Goal: Task Accomplishment & Management: Manage account settings

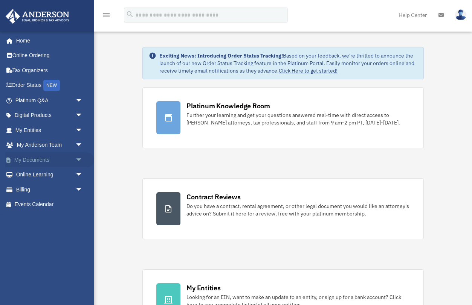
click at [79, 158] on span "arrow_drop_down" at bounding box center [82, 160] width 15 height 15
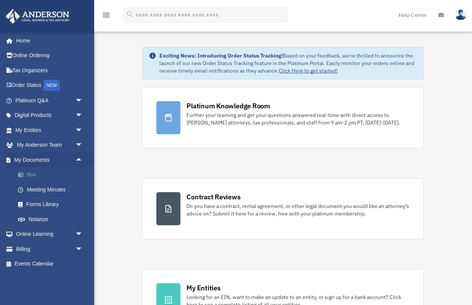
click at [33, 174] on link "Box" at bounding box center [53, 175] width 84 height 15
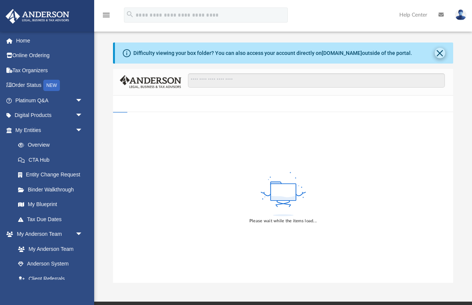
click at [440, 53] on button "Close" at bounding box center [440, 53] width 11 height 11
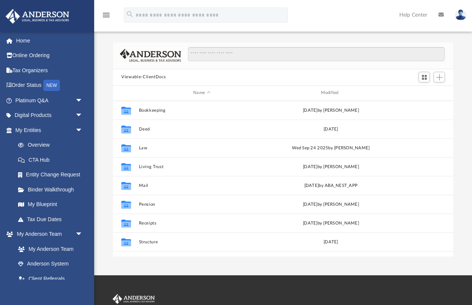
scroll to position [171, 340]
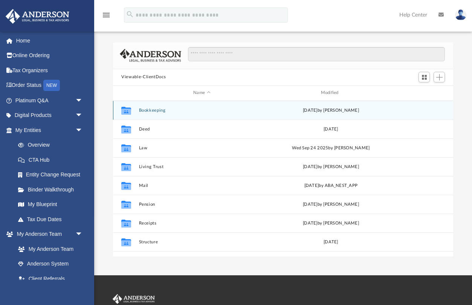
click at [152, 111] on button "Bookkeeping" at bounding box center [202, 110] width 126 height 5
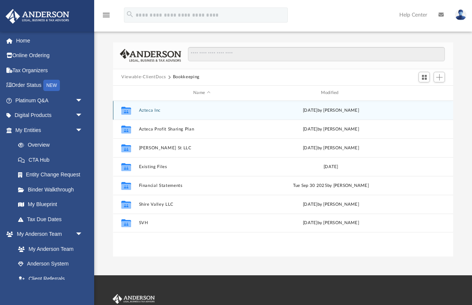
click at [156, 110] on button "Azteca Inc" at bounding box center [202, 110] width 126 height 5
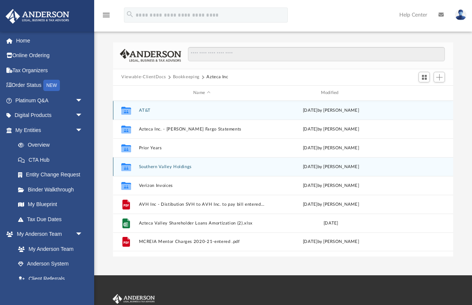
scroll to position [0, 0]
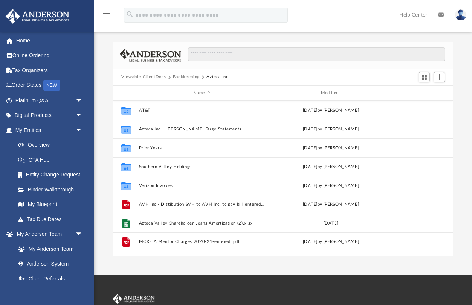
click at [191, 78] on button "Bookkeeping" at bounding box center [186, 77] width 27 height 7
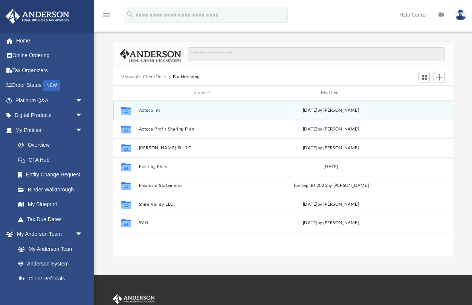
click at [162, 110] on button "Azteca Inc" at bounding box center [202, 110] width 126 height 5
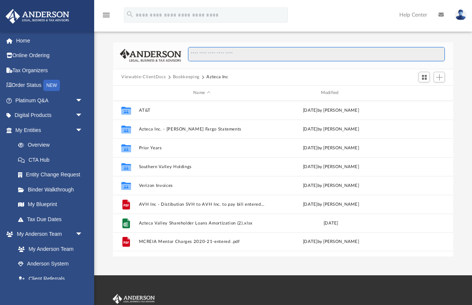
click at [202, 54] on input "Search files and folders" at bounding box center [316, 54] width 257 height 14
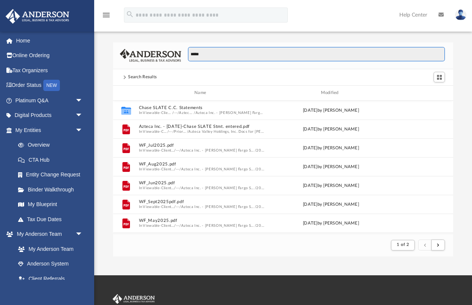
scroll to position [148, 340]
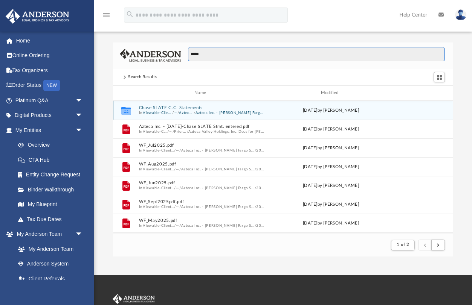
type input "*****"
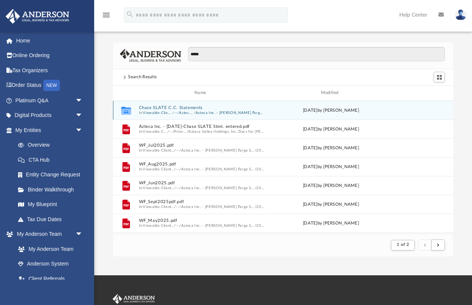
click at [189, 113] on button "Azteca Inc" at bounding box center [186, 112] width 15 height 5
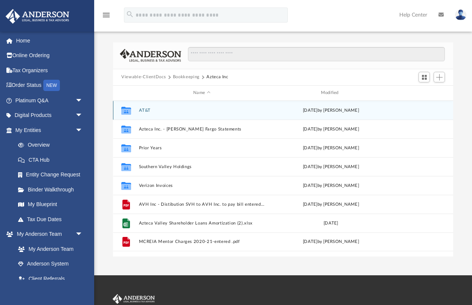
scroll to position [0, 0]
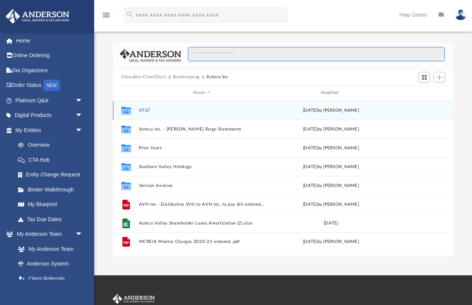
click at [215, 57] on input "Search files and folders" at bounding box center [316, 54] width 257 height 14
click at [215, 55] on input "Search files and folders" at bounding box center [316, 54] width 257 height 14
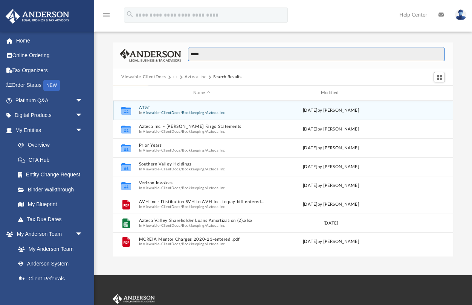
scroll to position [148, 340]
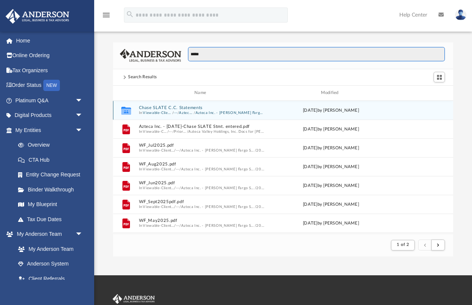
type input "*****"
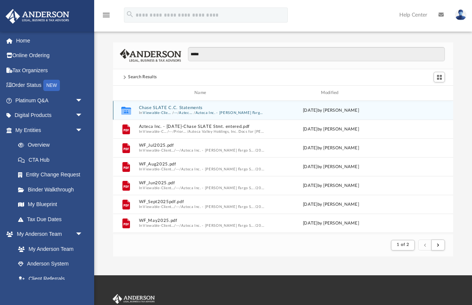
click at [126, 113] on icon "grid" at bounding box center [126, 111] width 10 height 8
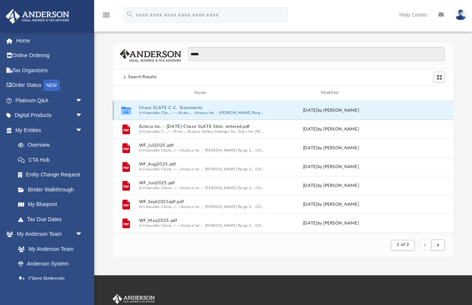
click at [126, 113] on icon "grid" at bounding box center [126, 111] width 10 height 8
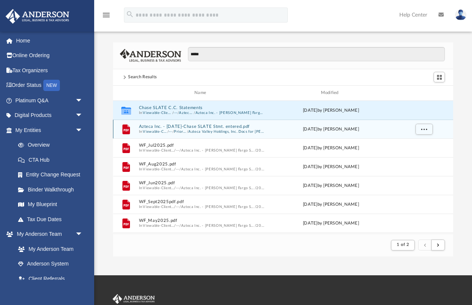
click at [162, 134] on div "File Azteca Inc. - Jul.2017-Chase SLATE Stmt. entered.pdf In Viewable-ClientDoc…" at bounding box center [283, 129] width 340 height 19
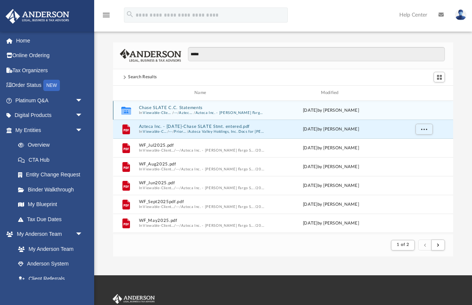
click at [161, 110] on button "Chase SLATE C.C. Statements" at bounding box center [202, 107] width 126 height 5
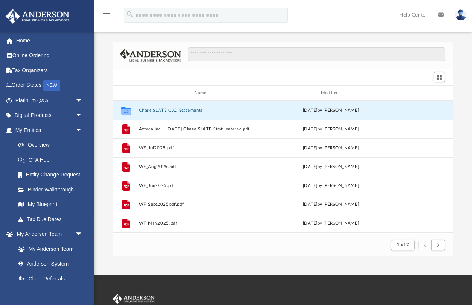
click at [161, 110] on button "Chase SLATE C.C. Statements" at bounding box center [202, 110] width 126 height 5
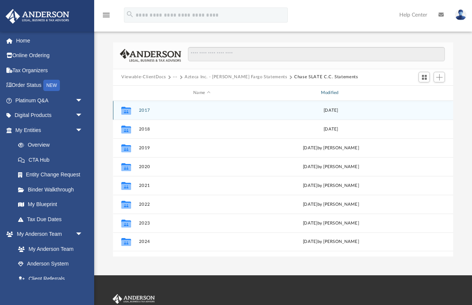
scroll to position [0, 0]
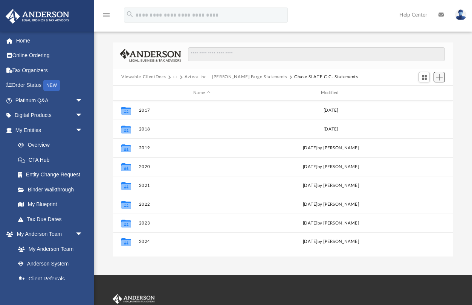
click at [441, 73] on button "Add" at bounding box center [439, 77] width 11 height 11
click at [418, 107] on li "New Folder" at bounding box center [429, 104] width 24 height 8
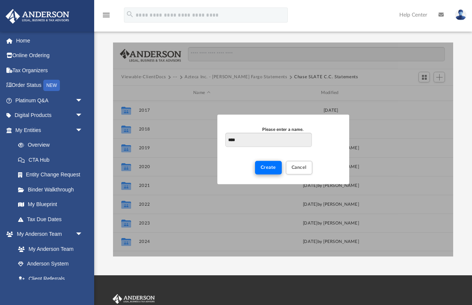
type input "****"
click at [269, 171] on button "Create" at bounding box center [268, 167] width 27 height 13
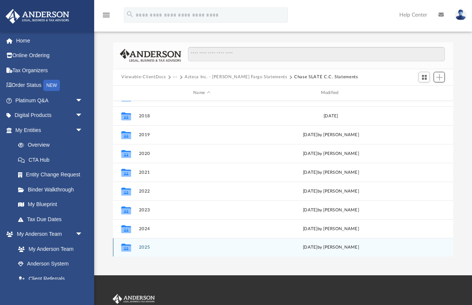
scroll to position [13, 0]
click at [149, 247] on button "2025" at bounding box center [202, 247] width 126 height 5
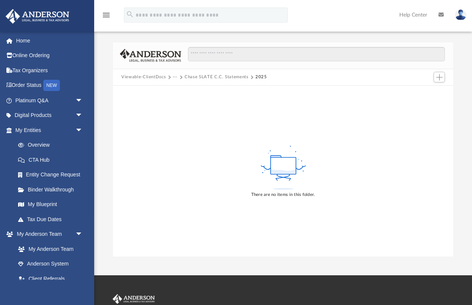
click at [136, 120] on div "There are no items in this folder." at bounding box center [283, 171] width 340 height 171
click at [184, 125] on div "There are no items in this folder." at bounding box center [283, 171] width 340 height 171
click at [151, 120] on div "There are no items in this folder." at bounding box center [283, 171] width 340 height 171
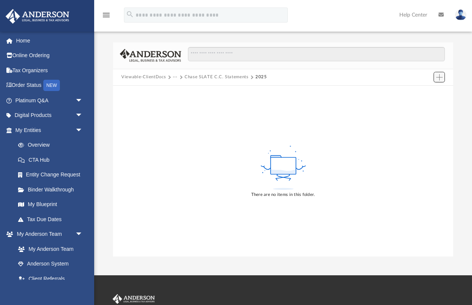
click at [440, 78] on span "Add" at bounding box center [439, 77] width 6 height 6
click at [424, 93] on li "Upload" at bounding box center [429, 92] width 24 height 8
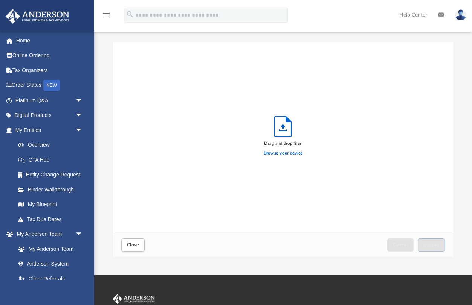
scroll to position [0, 0]
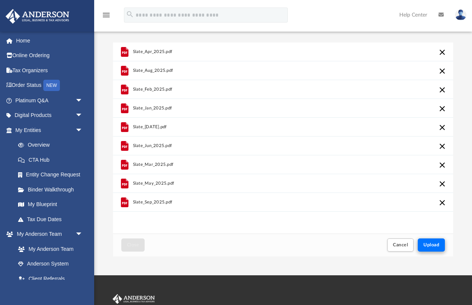
click at [431, 247] on span "Upload" at bounding box center [431, 245] width 16 height 5
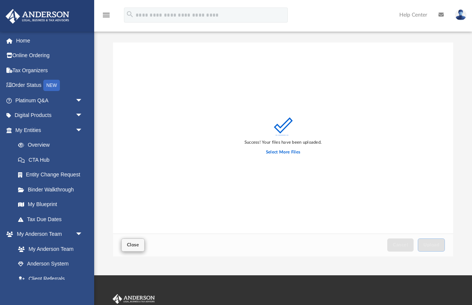
click at [136, 244] on span "Close" at bounding box center [133, 245] width 12 height 5
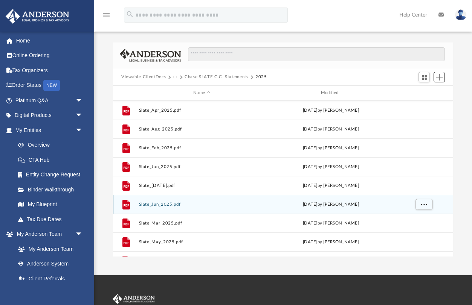
scroll to position [0, 0]
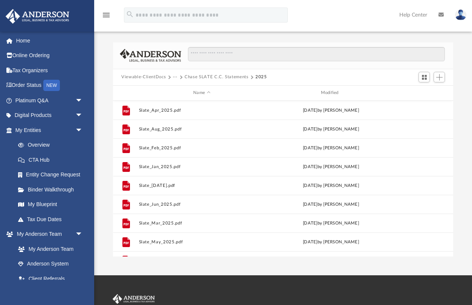
click at [461, 16] on img at bounding box center [460, 14] width 11 height 11
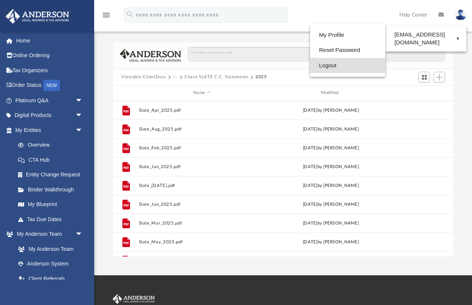
click at [333, 65] on link "Logout" at bounding box center [347, 65] width 75 height 15
